Goal: Task Accomplishment & Management: Manage account settings

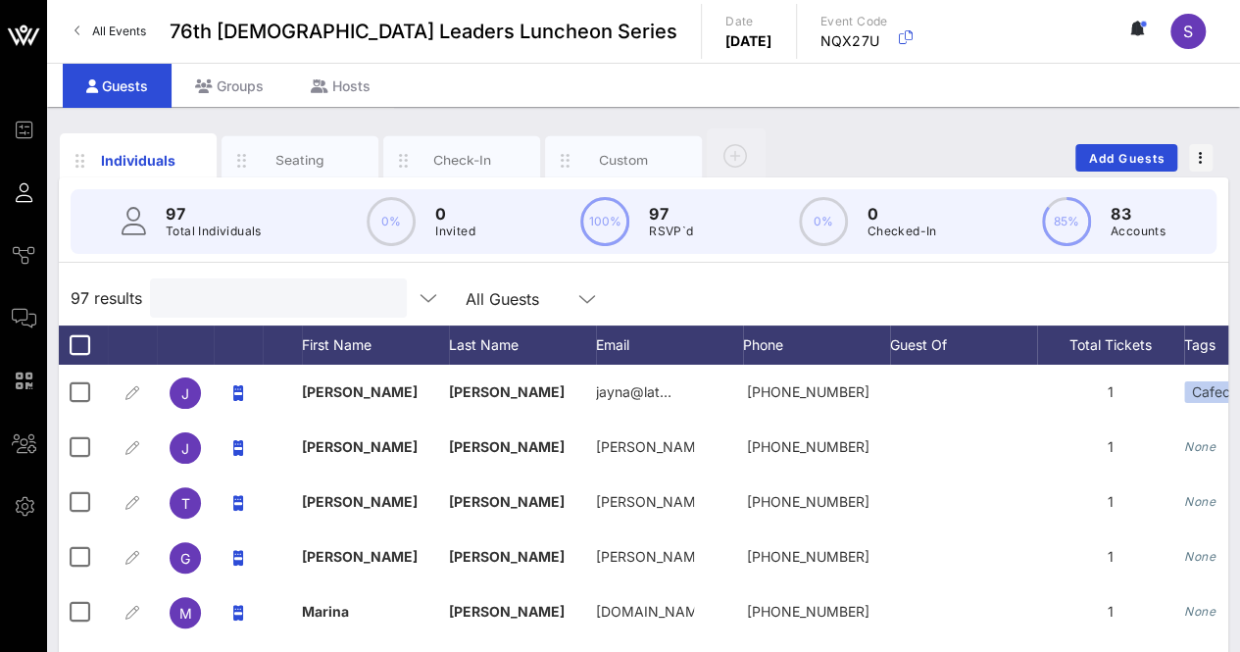
click at [245, 305] on input "text" at bounding box center [276, 297] width 229 height 25
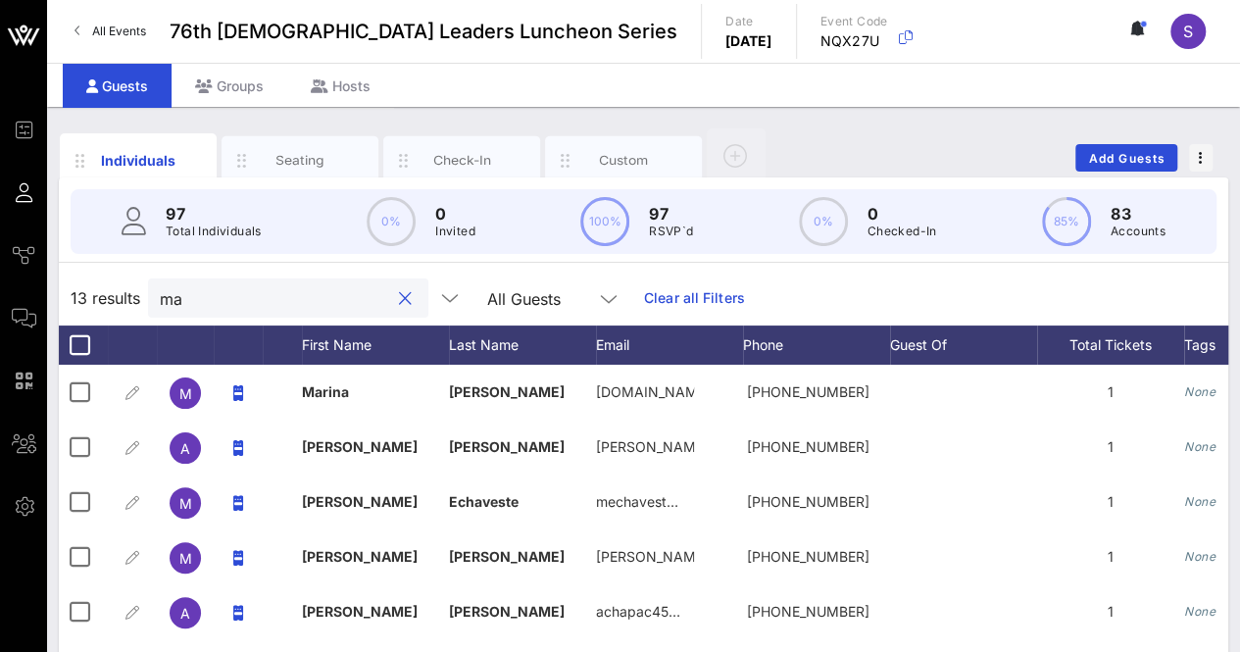
type input "m"
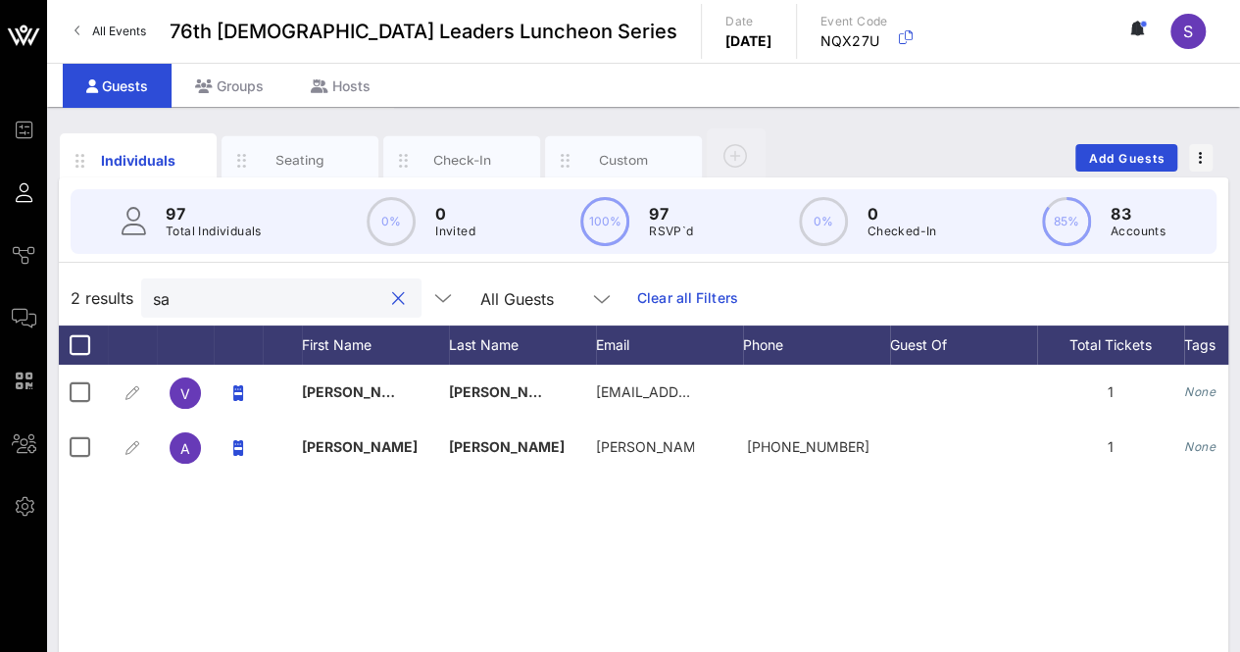
type input "s"
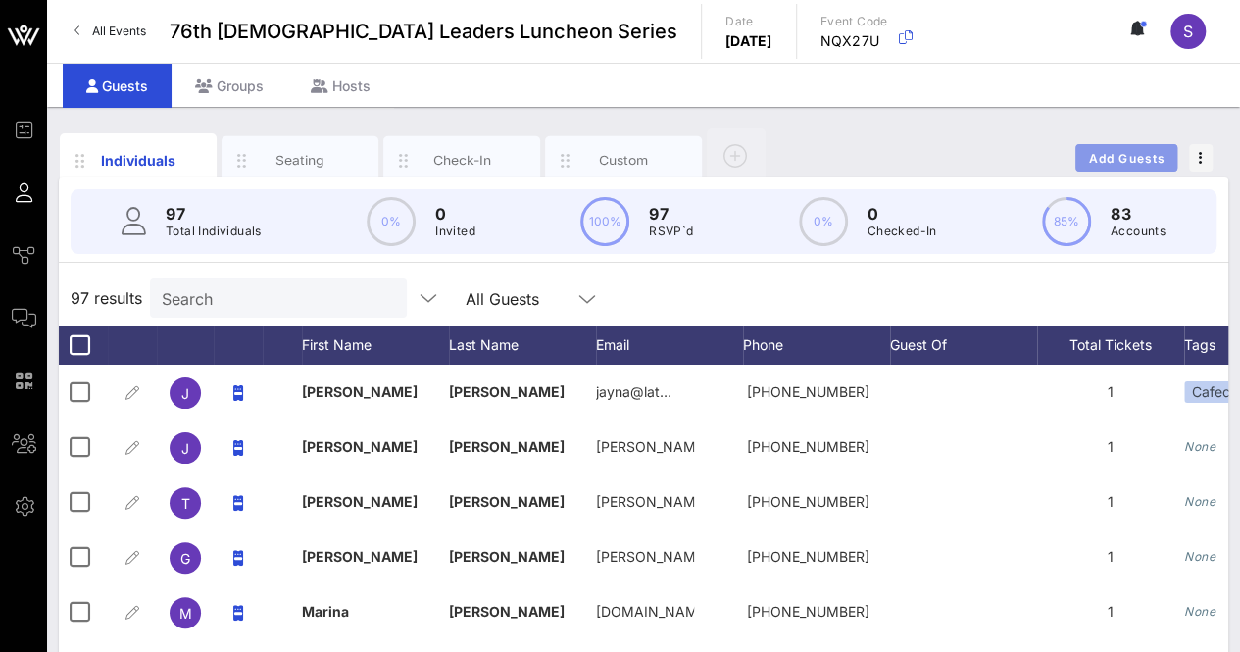
click at [1135, 154] on span "Add Guests" at bounding box center [1126, 158] width 77 height 15
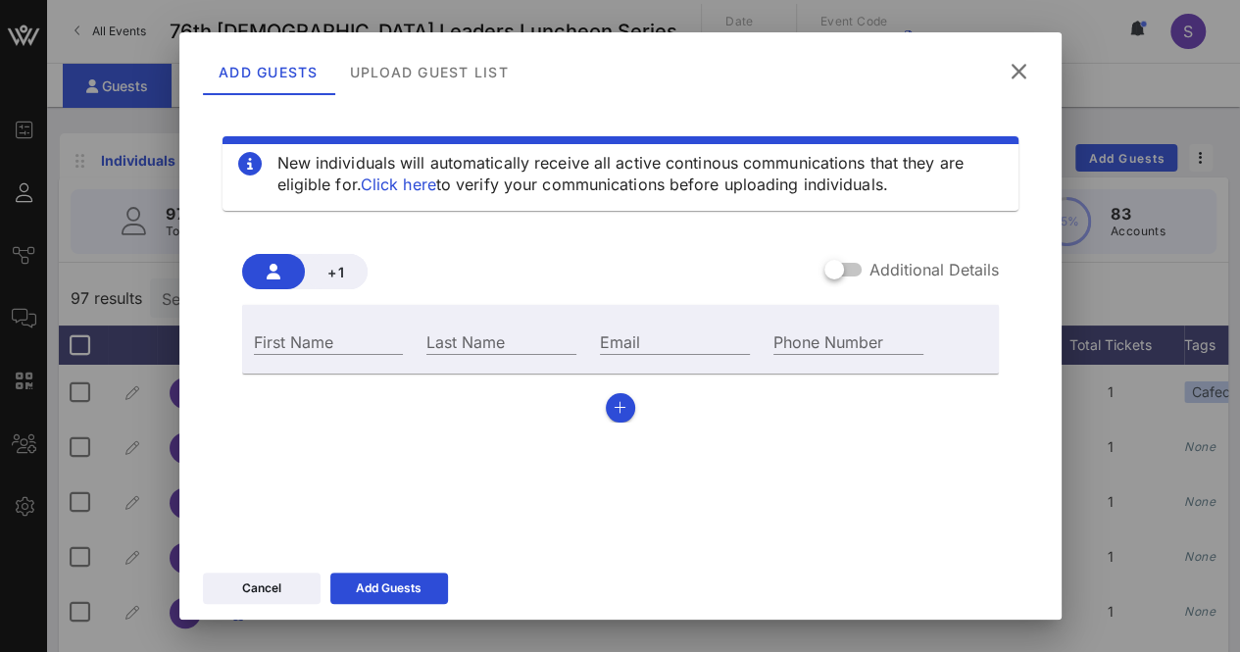
click at [400, 346] on div "First Name" at bounding box center [329, 339] width 174 height 53
click at [330, 348] on input "First Name" at bounding box center [329, 340] width 150 height 25
type input "[PERSON_NAME]"
click at [457, 346] on input "Last Name" at bounding box center [501, 340] width 150 height 25
type input "[PERSON_NAME]"
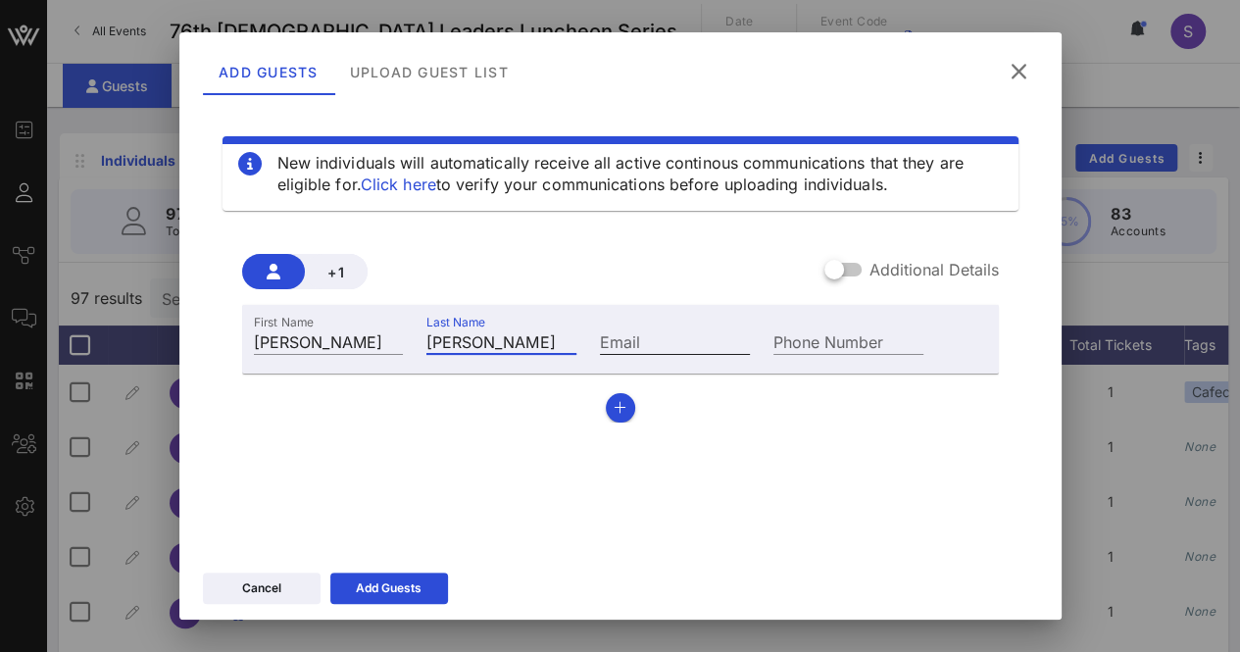
click at [647, 347] on input "Email" at bounding box center [675, 340] width 150 height 25
paste input "[EMAIL_ADDRESS][DOMAIN_NAME]"
drag, startPoint x: 694, startPoint y: 348, endPoint x: 543, endPoint y: 332, distance: 151.8
click at [543, 332] on div "First Name [PERSON_NAME] Last Name [PERSON_NAME] Email [EMAIL_ADDRESS][DOMAIN_N…" at bounding box center [589, 339] width 694 height 53
click at [682, 350] on input "[EMAIL_ADDRESS][DOMAIN_NAME]" at bounding box center [675, 340] width 150 height 25
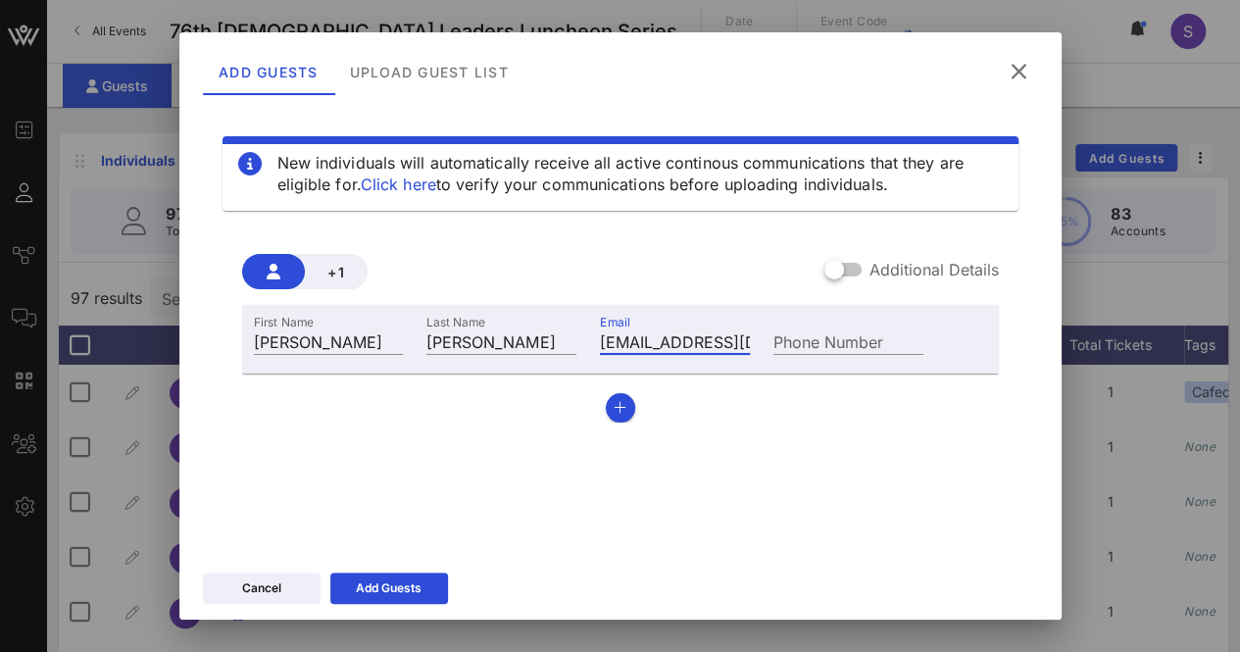
type input "[EMAIL_ADDRESS][DOMAIN_NAME]"
click at [384, 570] on div "Cancel Add Guests" at bounding box center [620, 591] width 882 height 57
click at [382, 576] on button "Add Guests" at bounding box center [389, 587] width 118 height 31
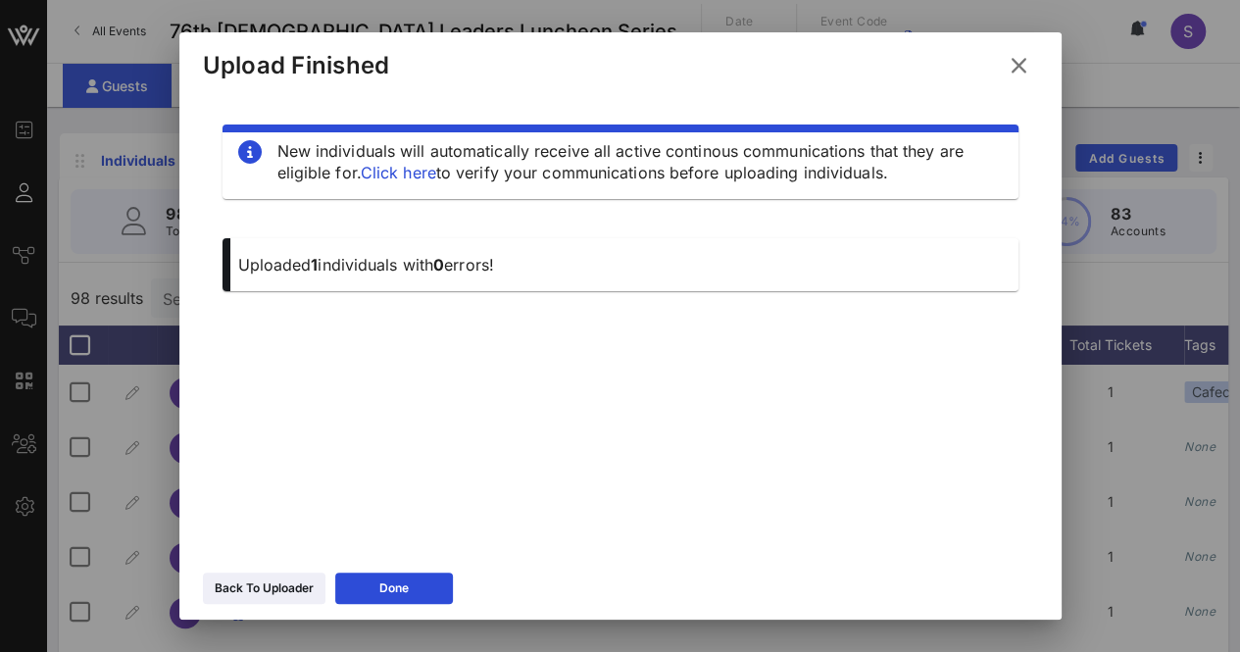
click at [1031, 75] on button at bounding box center [1019, 65] width 38 height 35
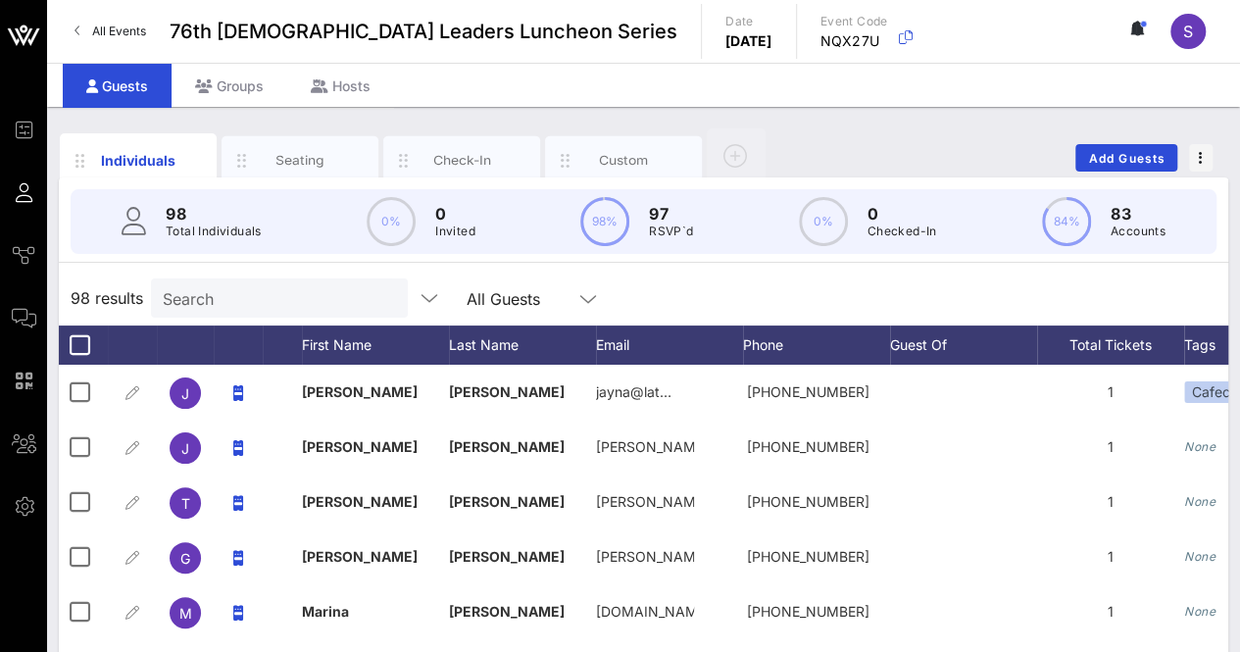
click at [306, 279] on div "Search" at bounding box center [277, 297] width 229 height 39
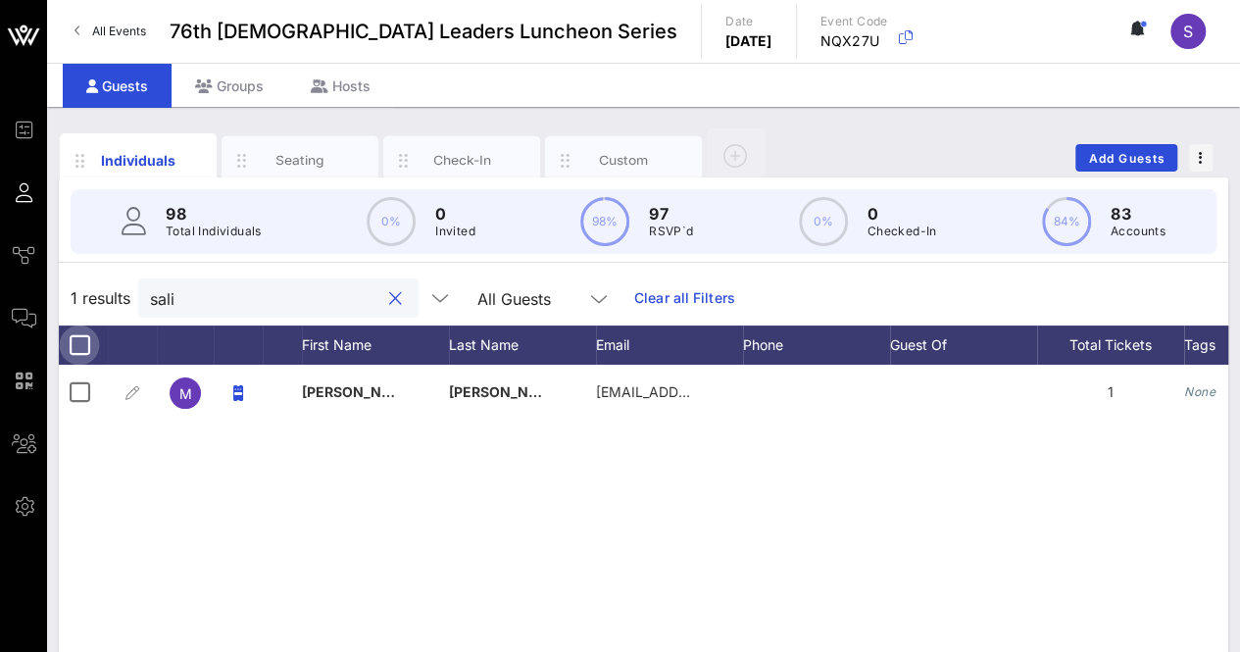
type input "sali"
click at [82, 350] on div at bounding box center [79, 344] width 33 height 33
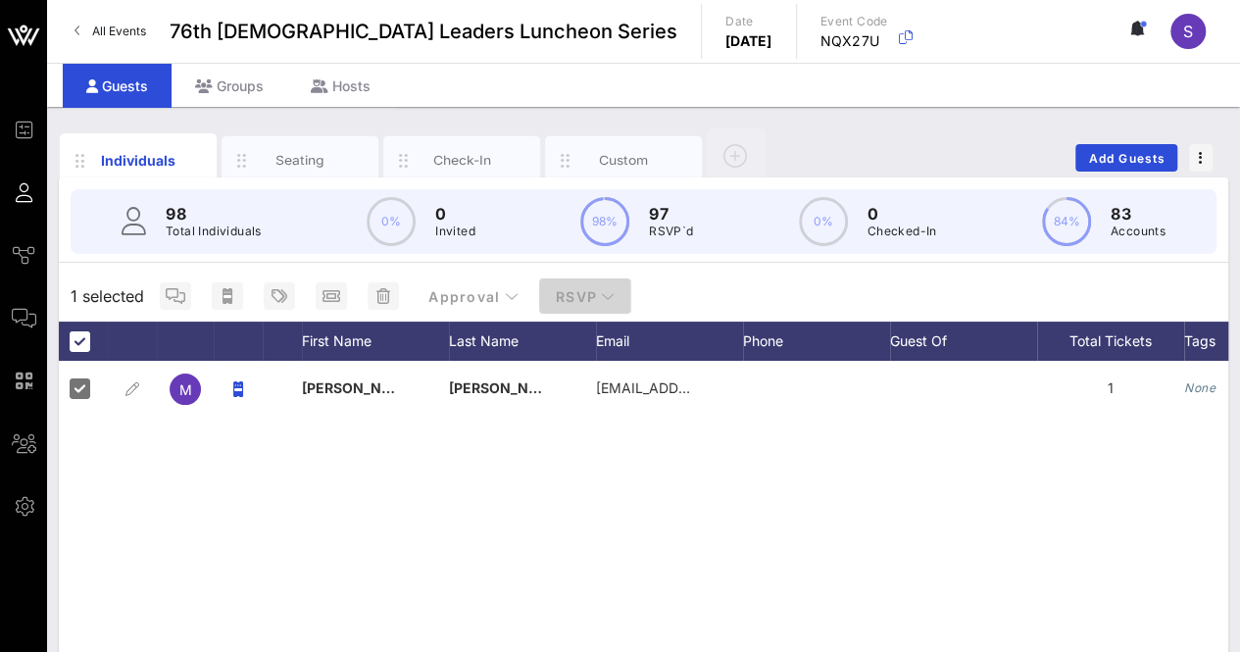
click at [616, 290] on button "RSVP" at bounding box center [585, 295] width 92 height 35
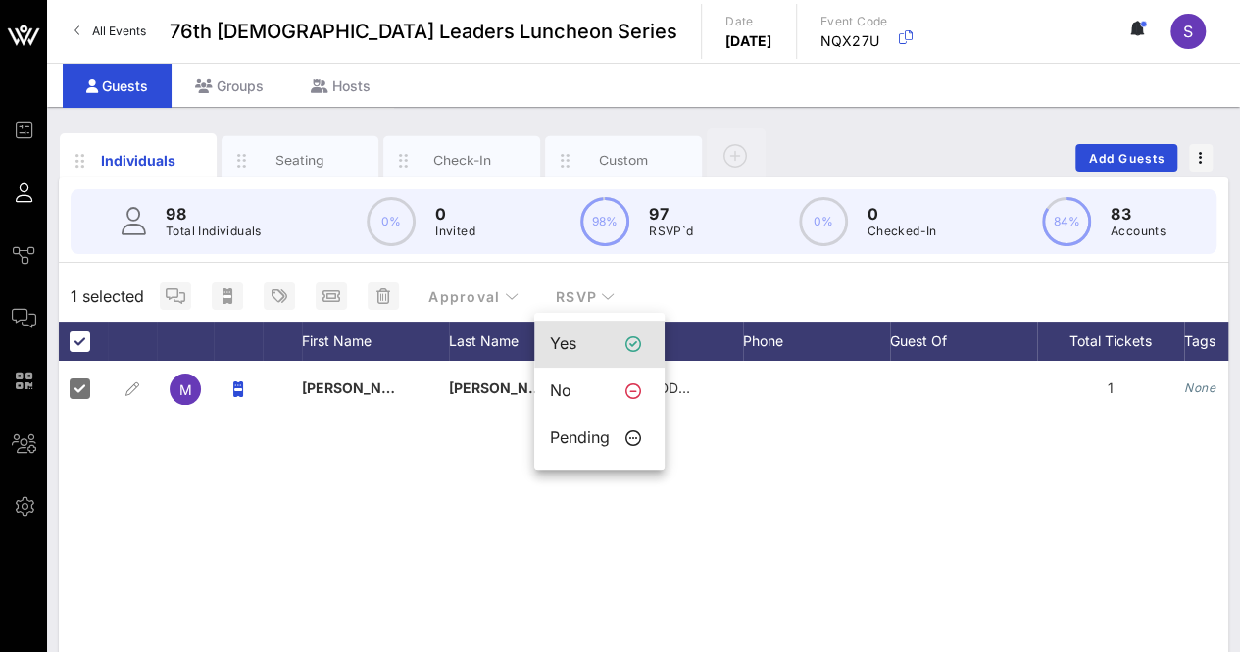
click at [602, 350] on div "Yes" at bounding box center [580, 343] width 60 height 19
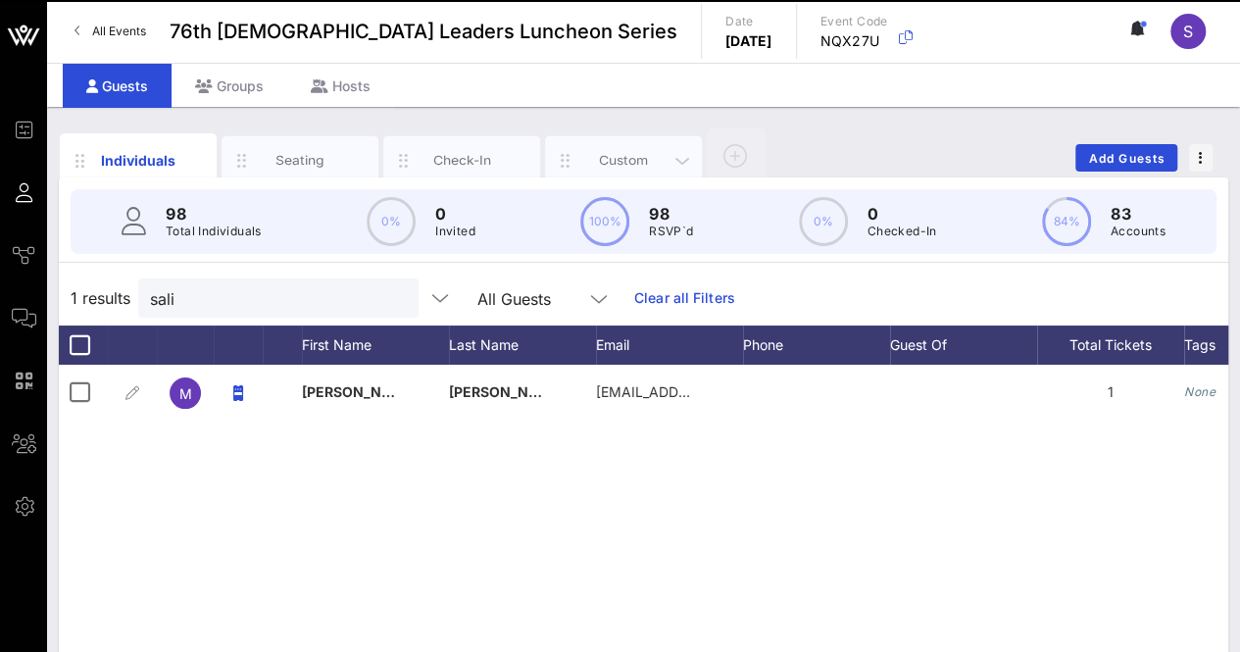
click at [636, 156] on div "Custom" at bounding box center [623, 160] width 87 height 19
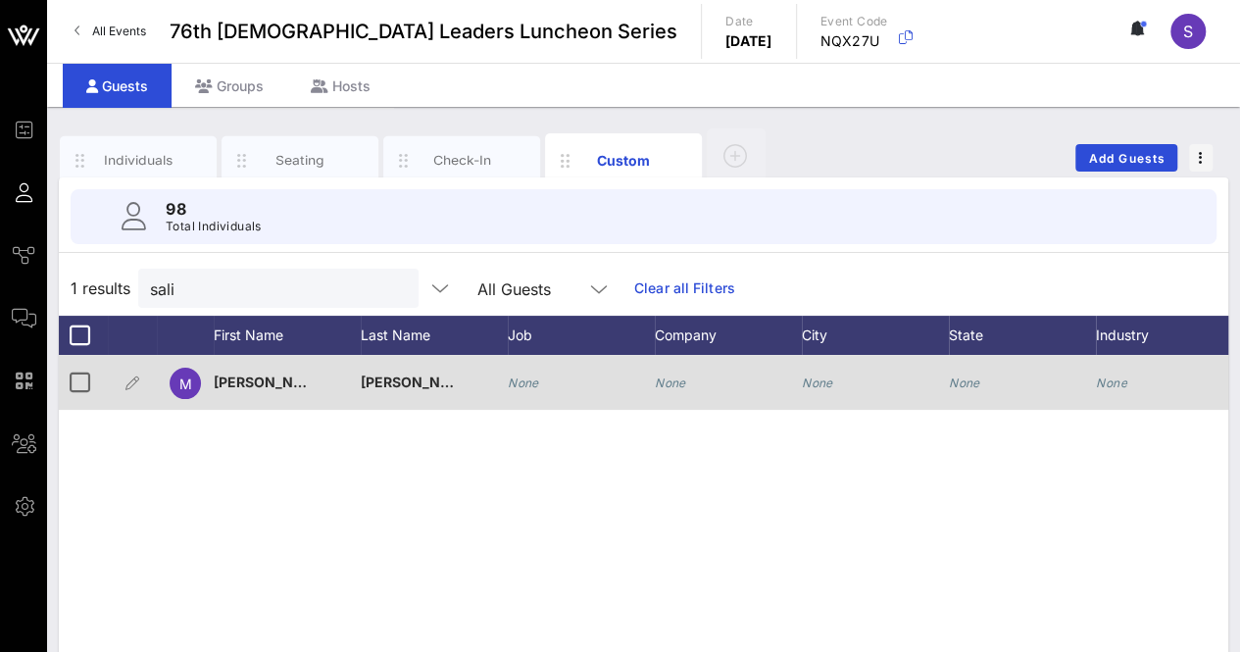
click at [666, 385] on icon "None" at bounding box center [670, 382] width 31 height 15
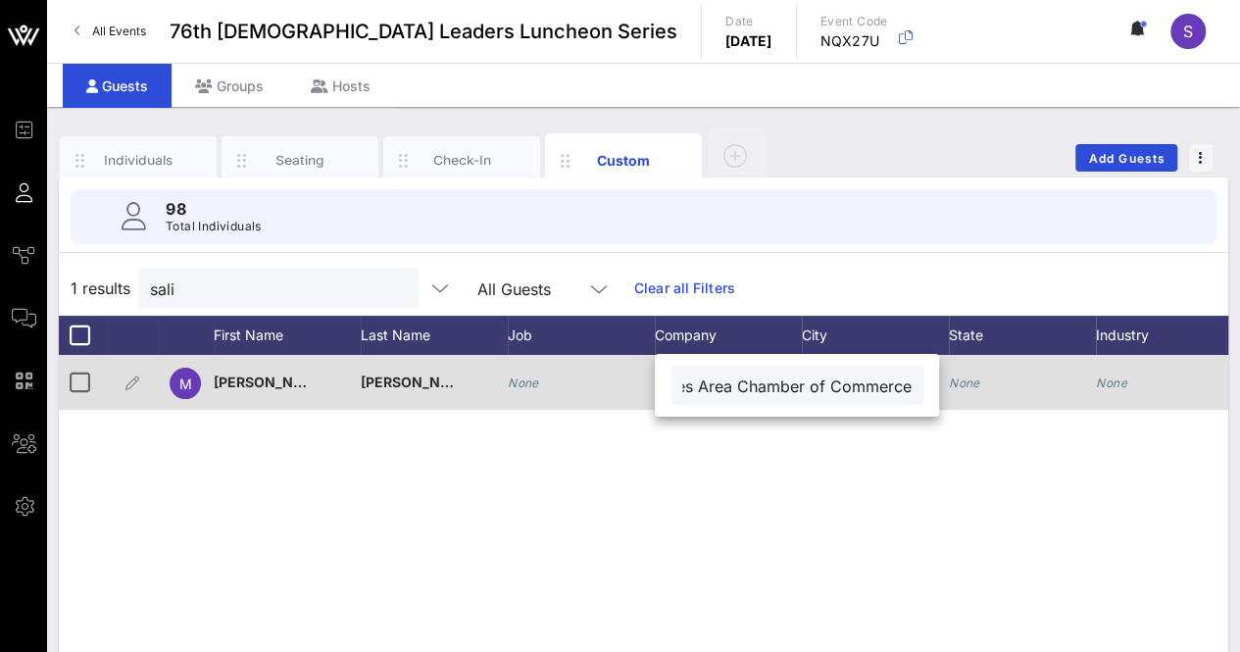
scroll to position [0, 101]
type input "Los Angeles Area Chamber of Commerce"
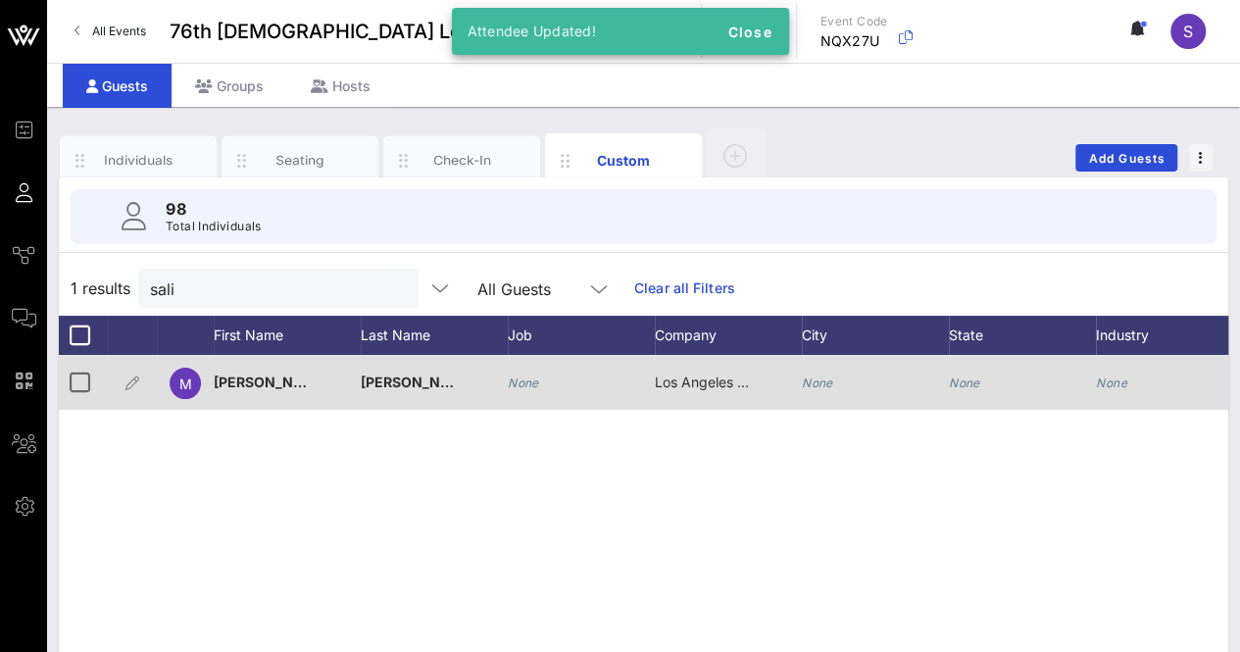
click at [559, 380] on div "None" at bounding box center [581, 393] width 147 height 77
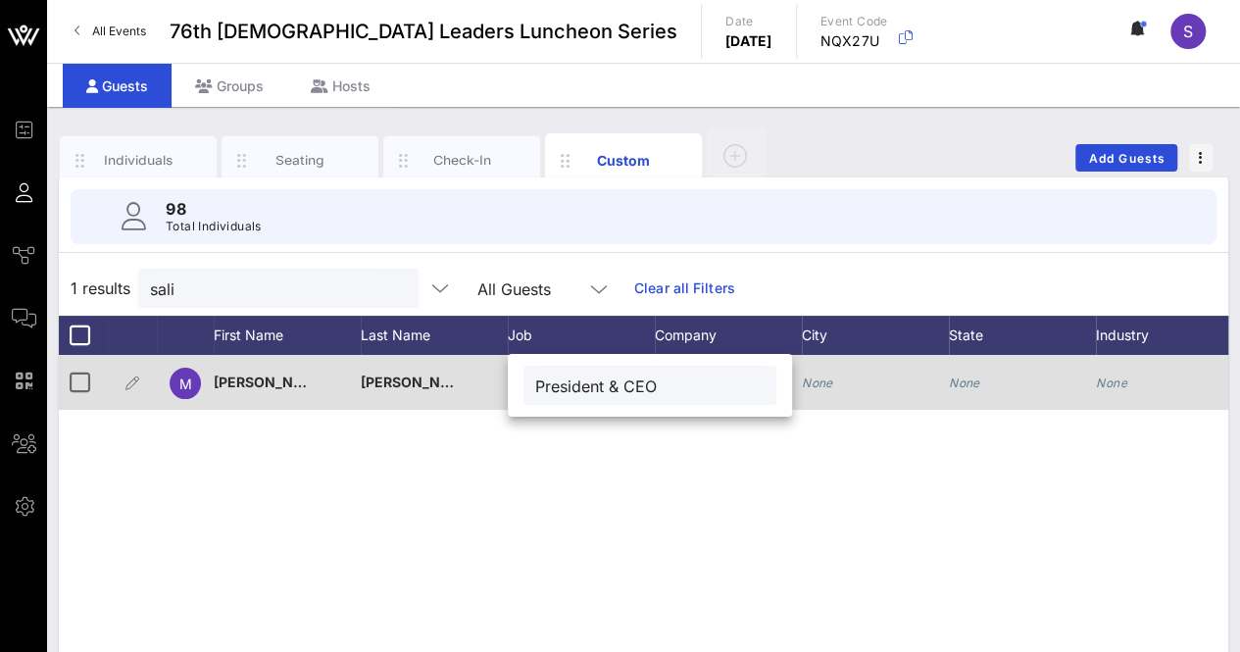
type input "President & CEO"
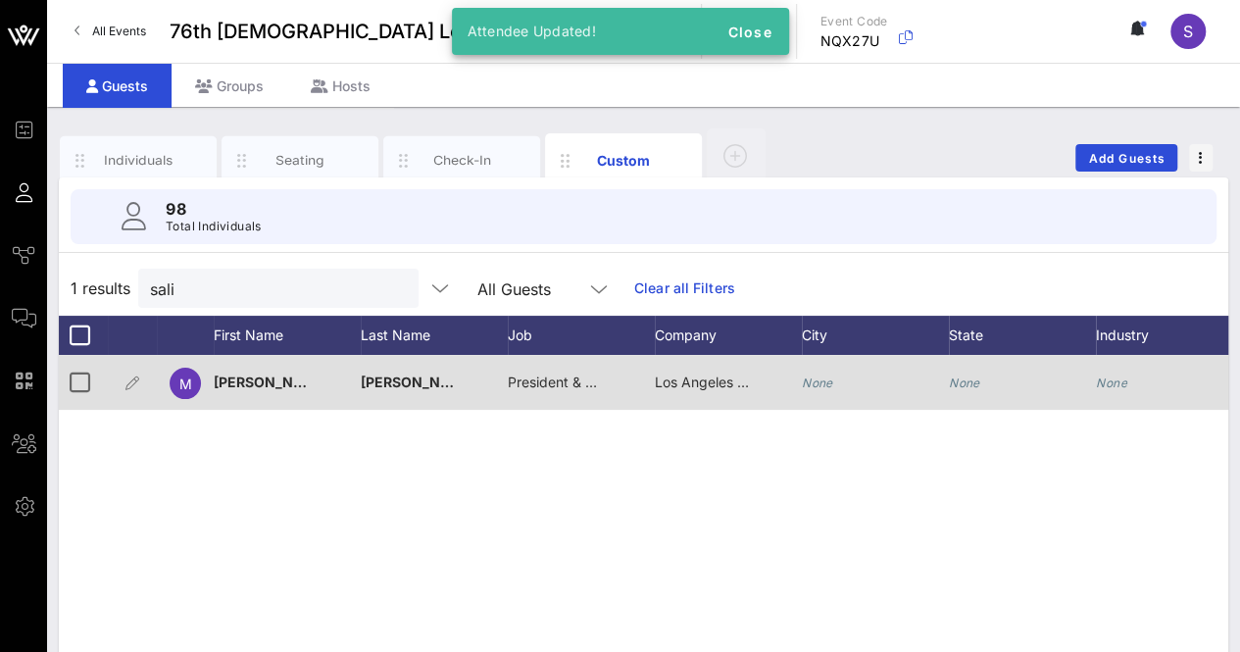
click at [821, 380] on icon "None" at bounding box center [817, 382] width 31 height 15
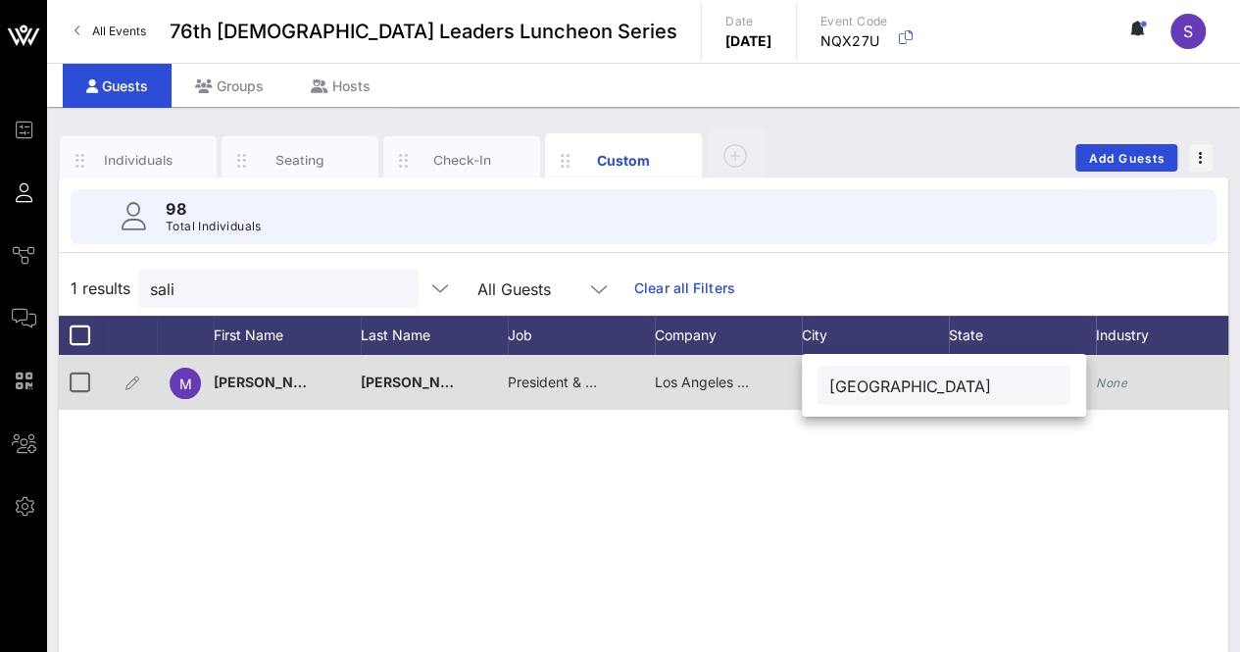
type input "[GEOGRAPHIC_DATA]"
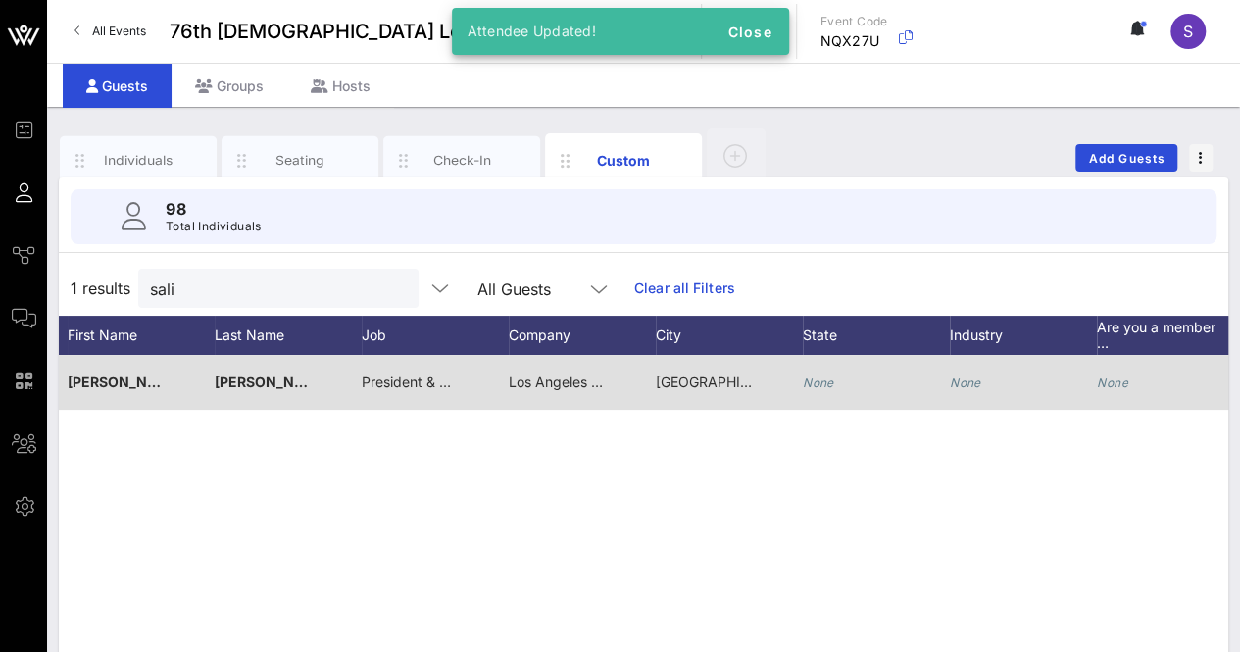
scroll to position [0, 153]
click at [808, 386] on icon "None" at bounding box center [811, 382] width 31 height 15
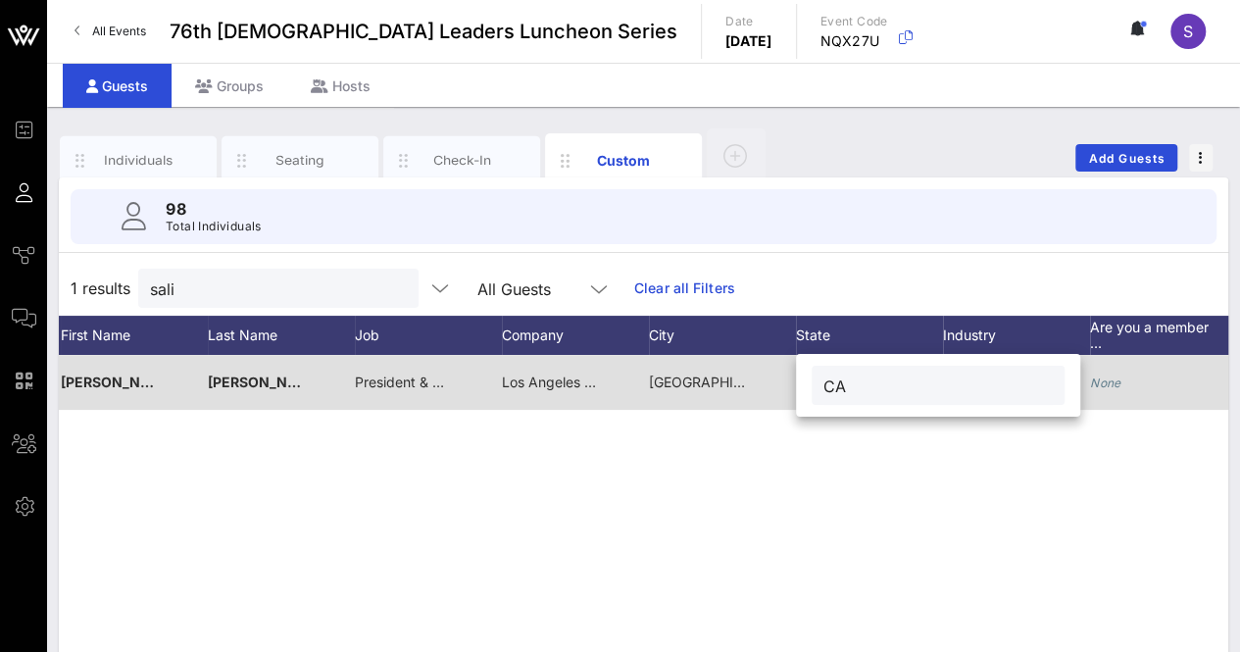
type input "CA"
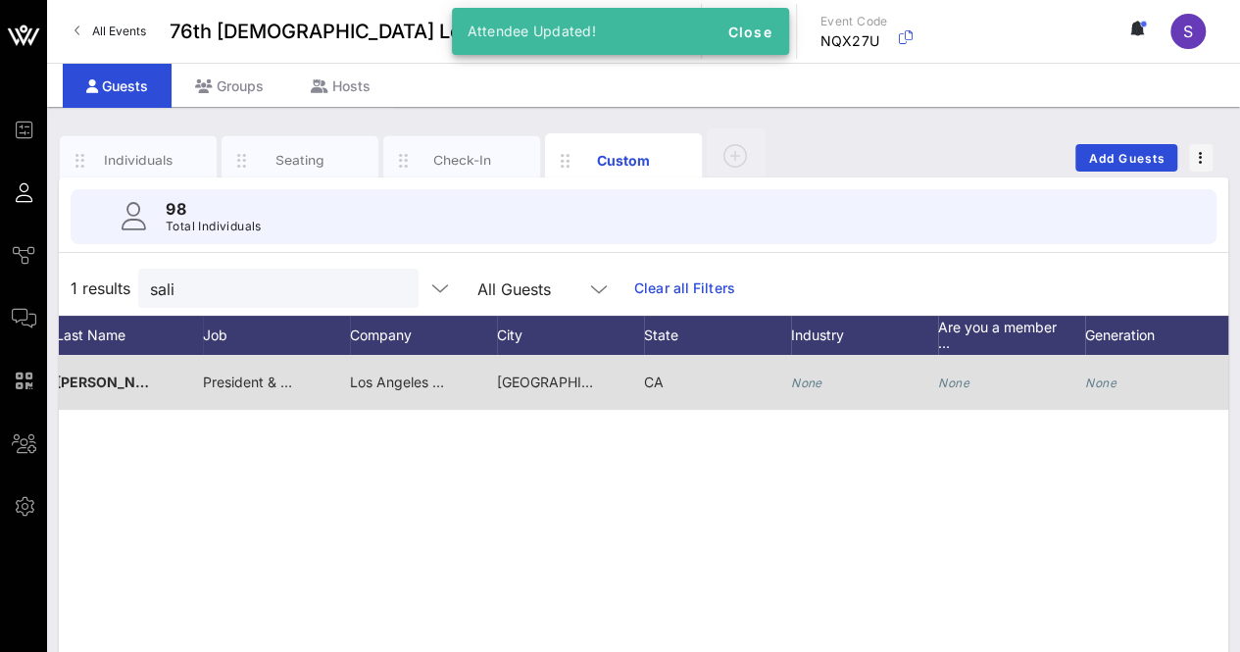
scroll to position [0, 308]
click at [808, 386] on icon "None" at bounding box center [803, 382] width 31 height 15
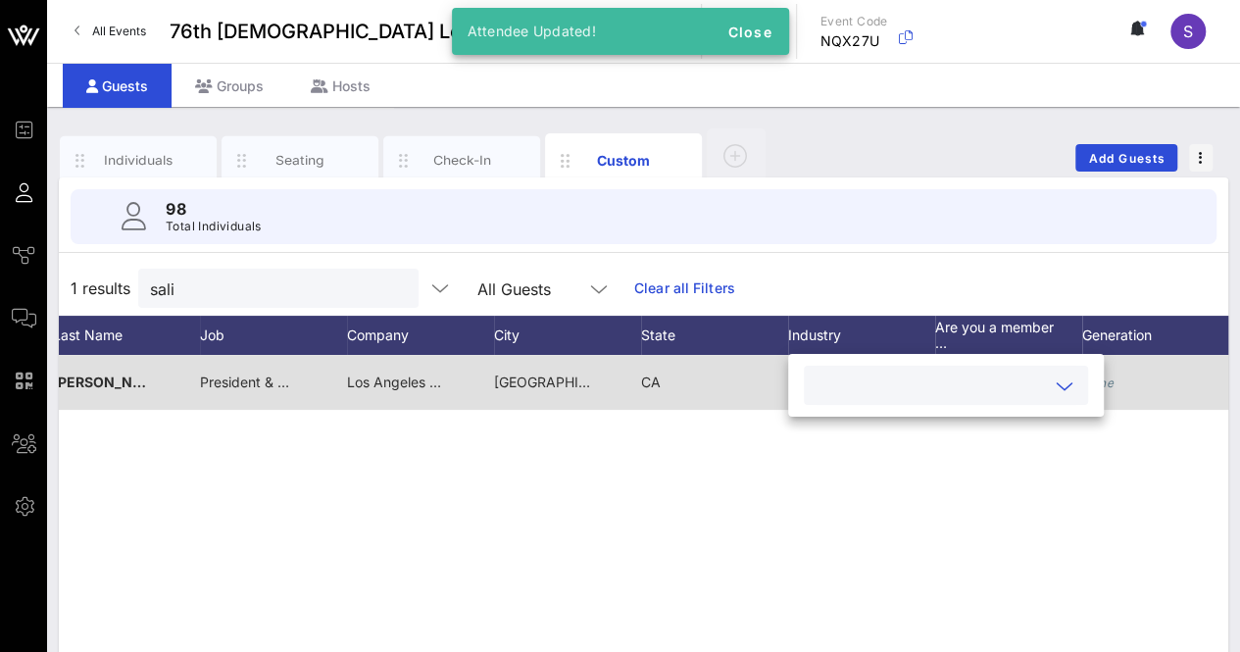
click at [878, 388] on input "text" at bounding box center [930, 385] width 229 height 25
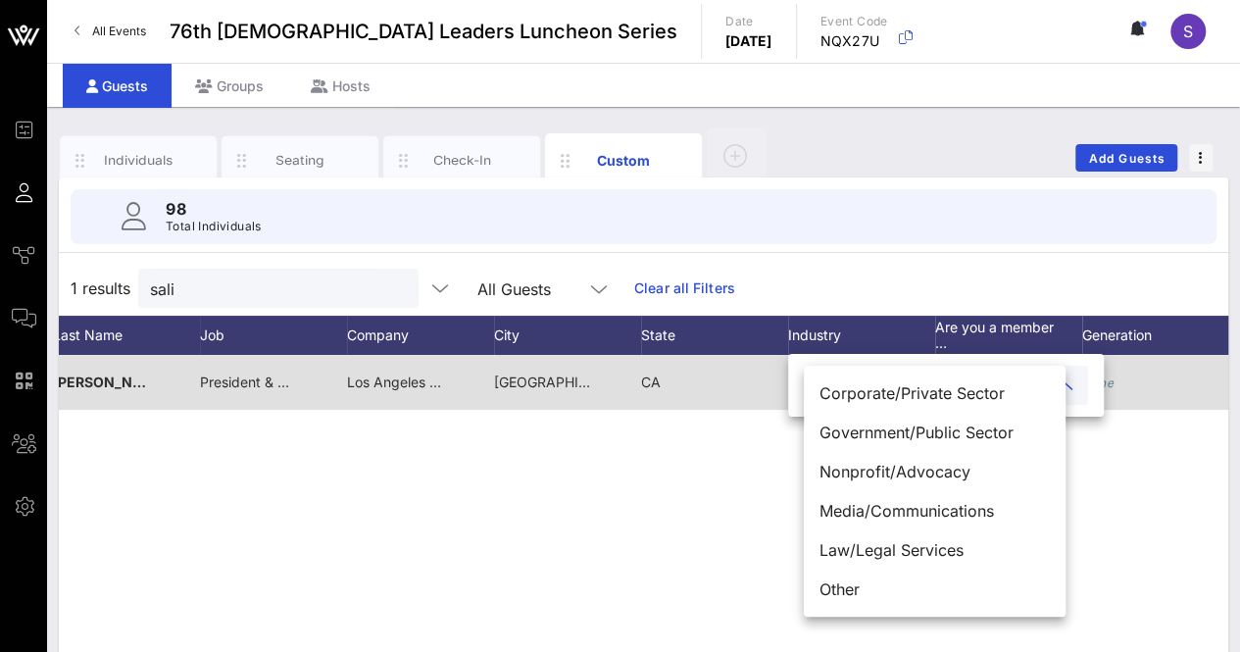
click at [655, 479] on div "M [PERSON_NAME] President & CEO Los Angeles Area Chamber of Commerce [GEOGRAPHI…" at bounding box center [643, 649] width 1169 height 588
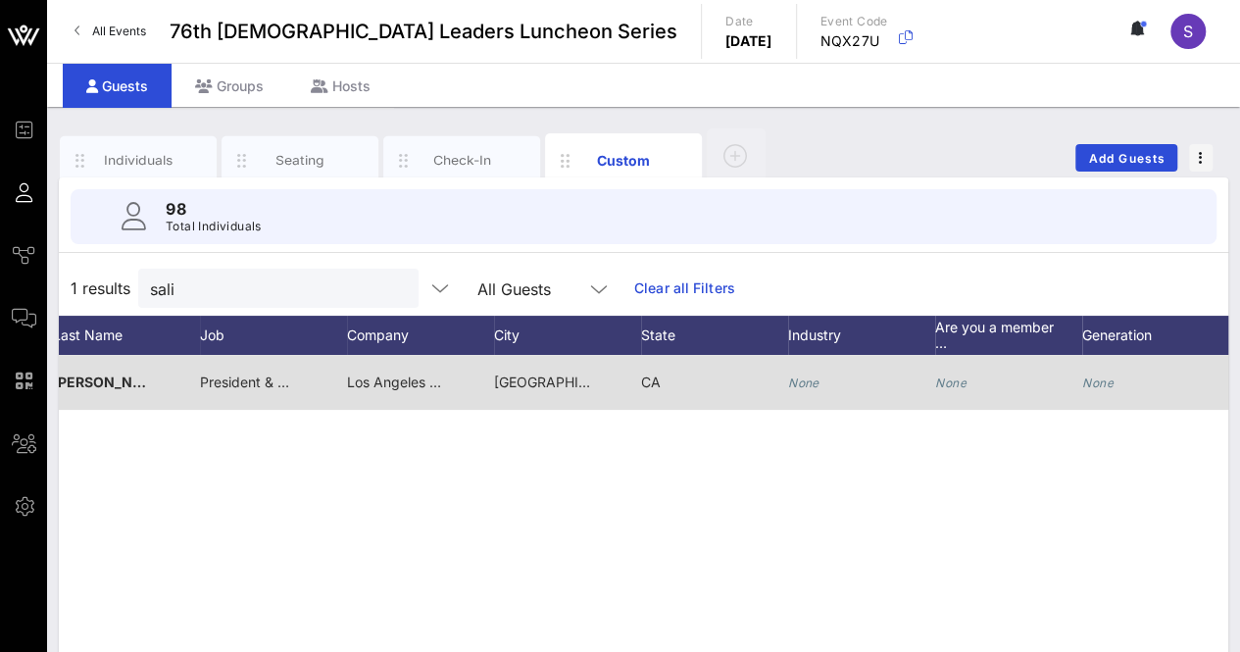
scroll to position [0, 0]
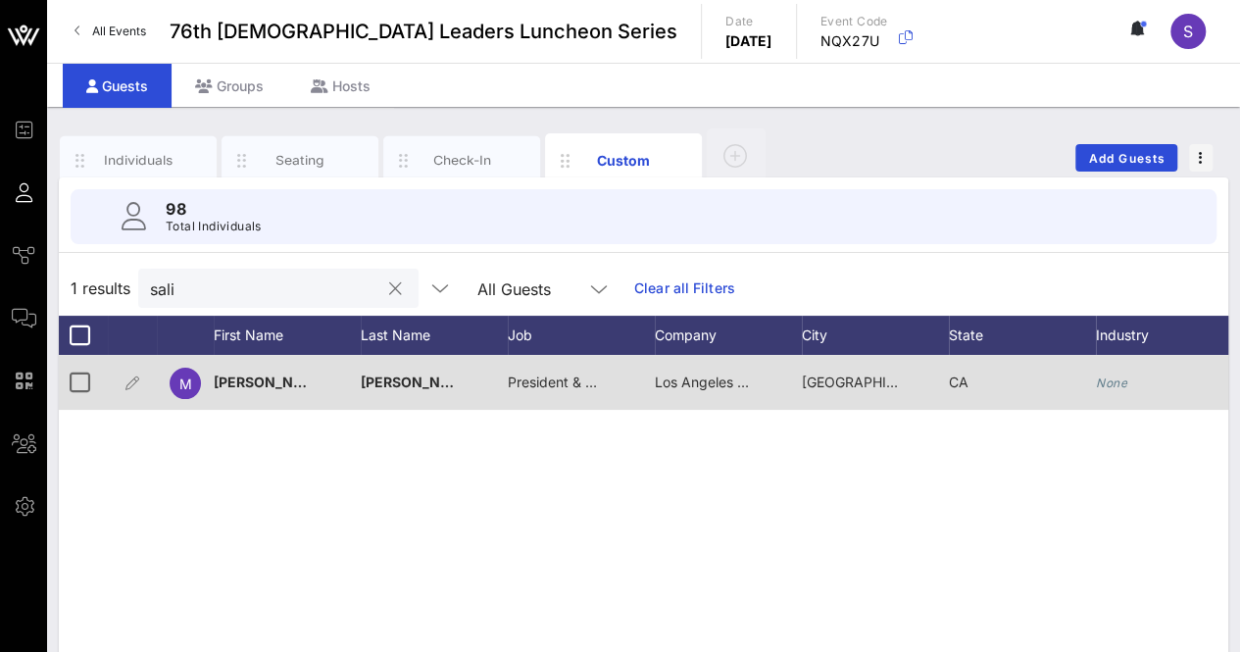
click at [389, 286] on button "clear icon" at bounding box center [395, 289] width 13 height 20
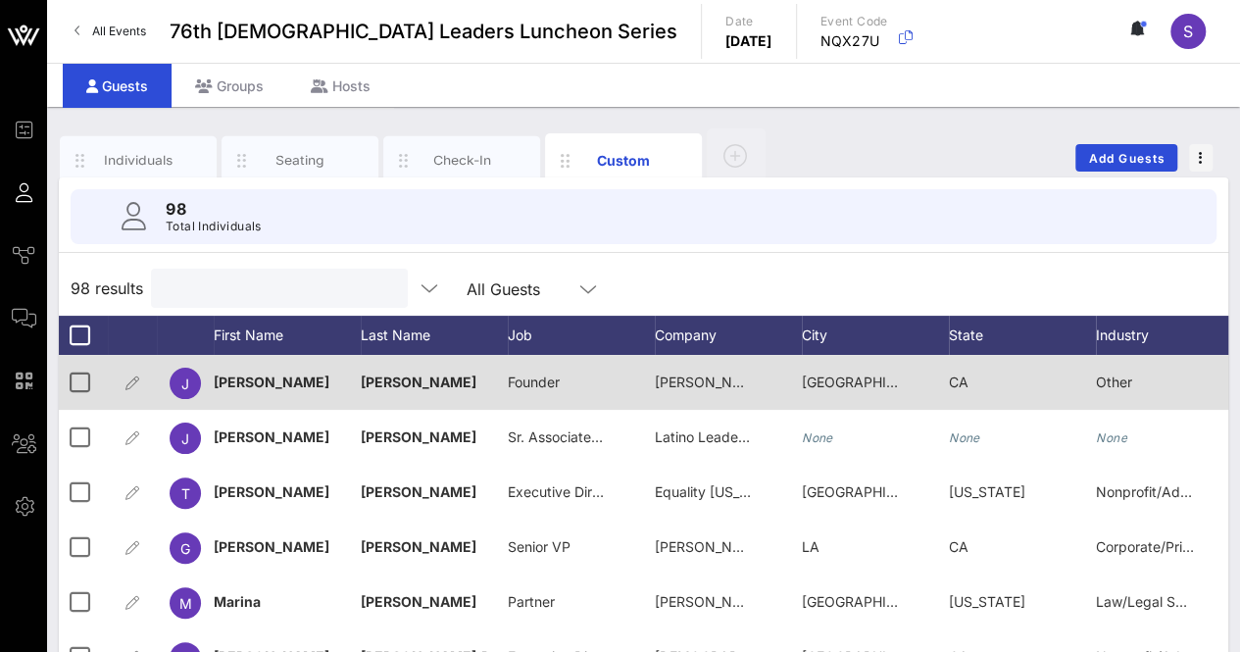
click at [126, 148] on div "Individuals" at bounding box center [138, 160] width 157 height 49
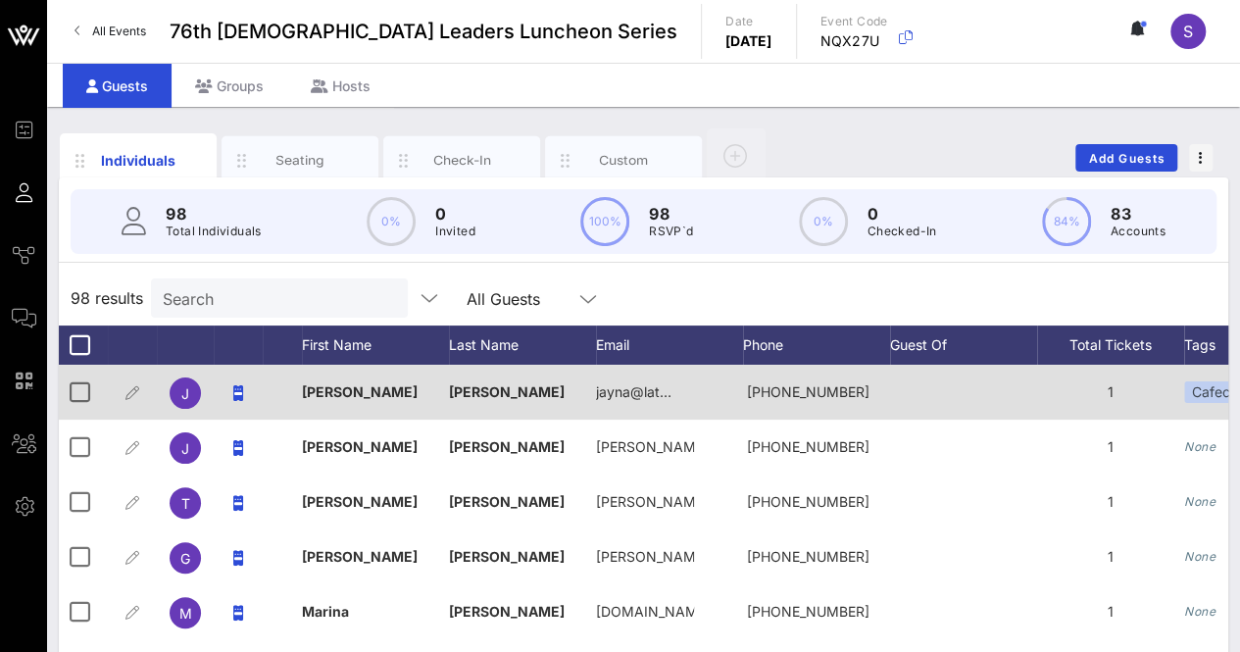
click at [665, 274] on div "98 results Search All Guests" at bounding box center [643, 298] width 1169 height 55
click at [233, 305] on input "text" at bounding box center [277, 297] width 229 height 25
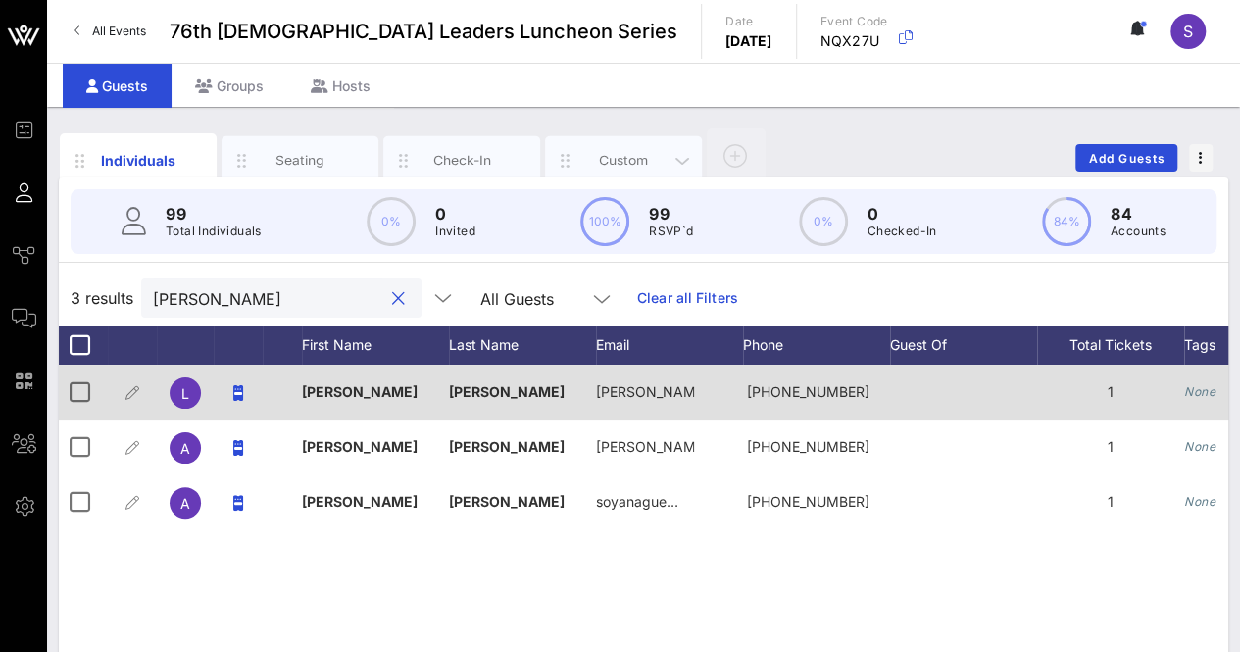
type input "[PERSON_NAME]"
click at [623, 151] on div "Custom" at bounding box center [623, 160] width 87 height 19
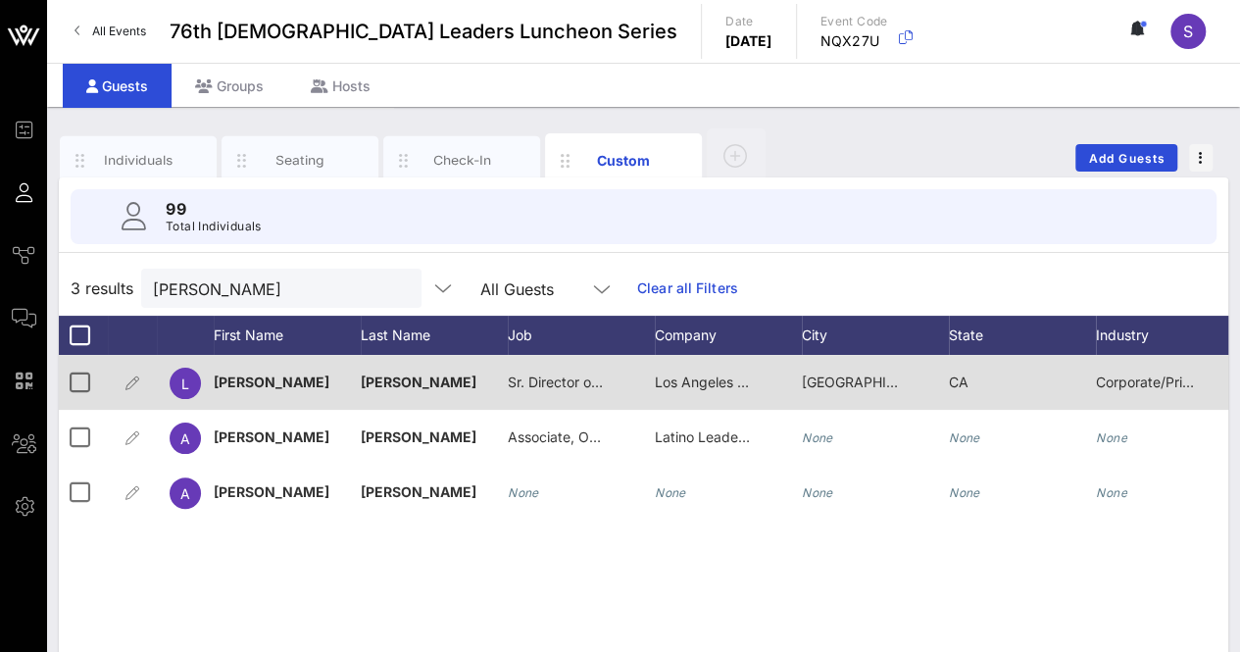
click at [1141, 20] on button at bounding box center [1138, 31] width 41 height 33
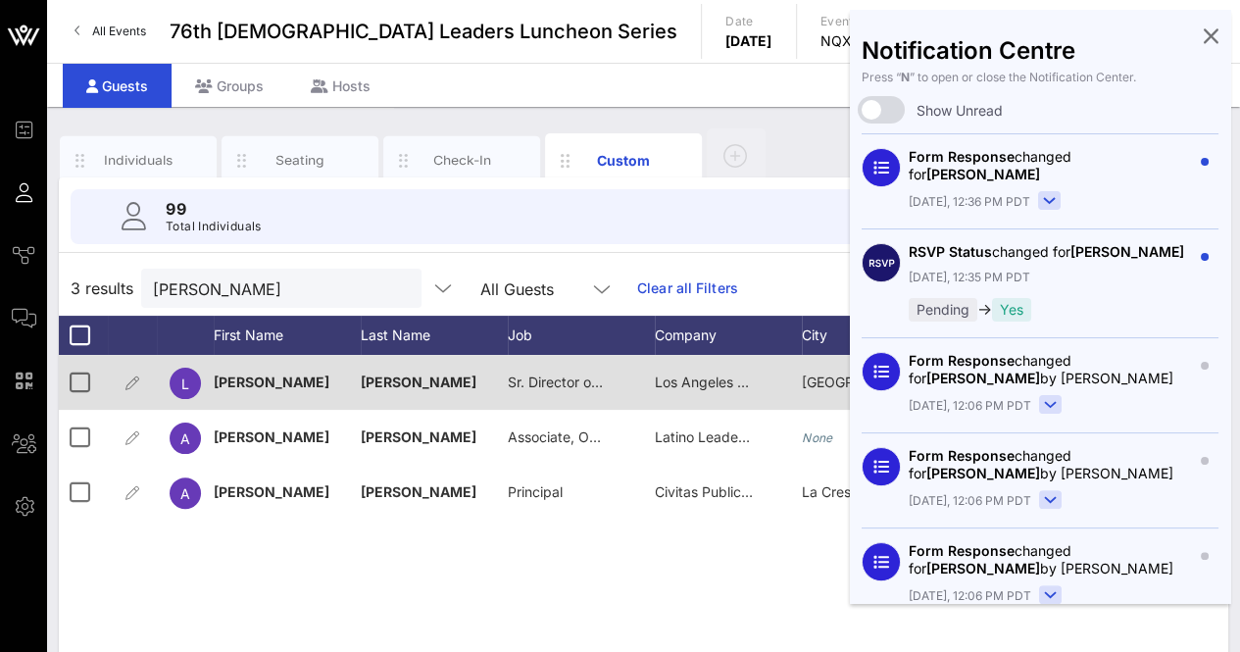
click at [1204, 33] on icon at bounding box center [1211, 35] width 15 height 4
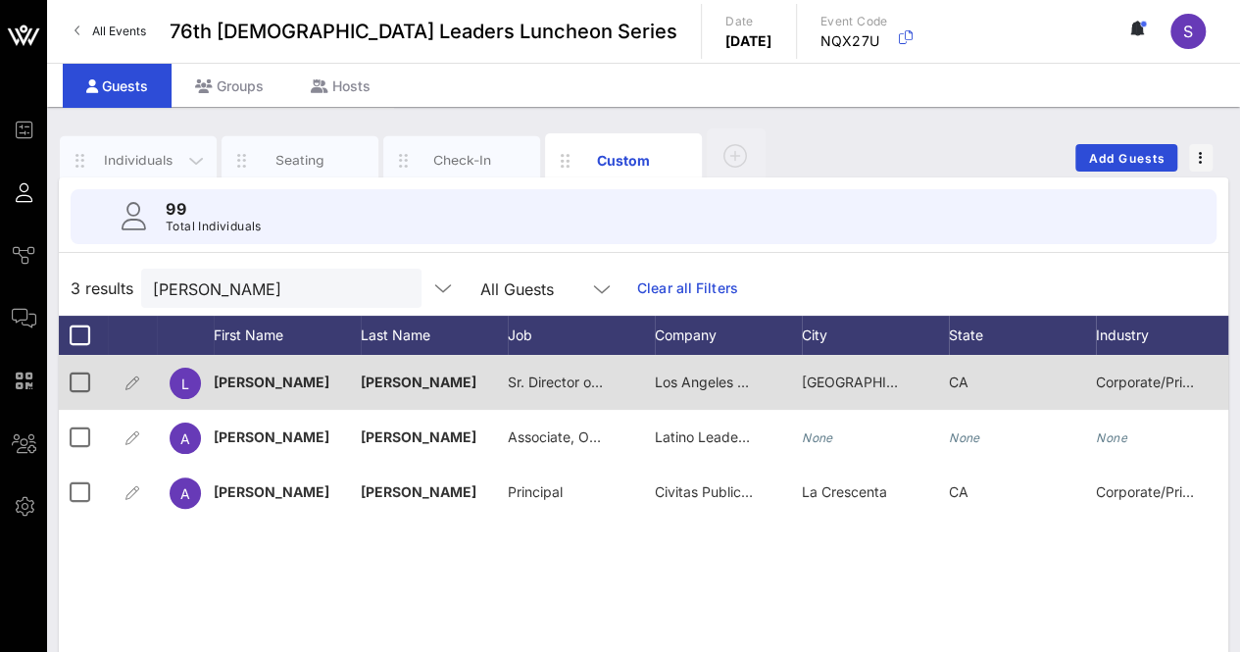
click at [138, 148] on div "Individuals" at bounding box center [138, 160] width 157 height 49
